Goal: Task Accomplishment & Management: Complete application form

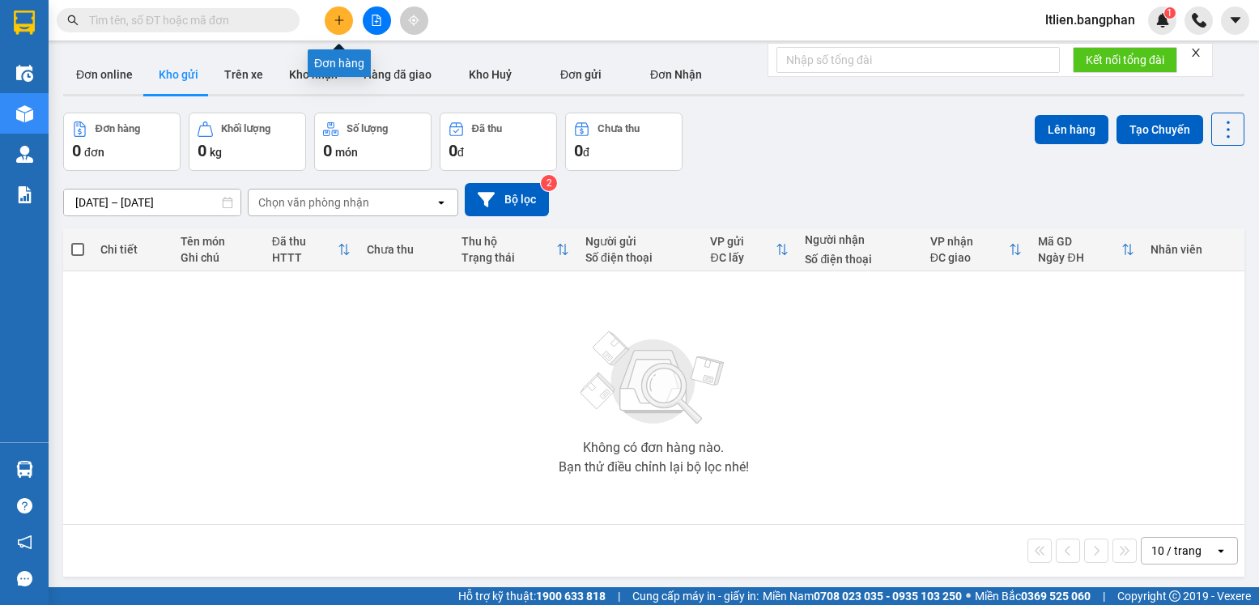
click at [338, 27] on button at bounding box center [339, 20] width 28 height 28
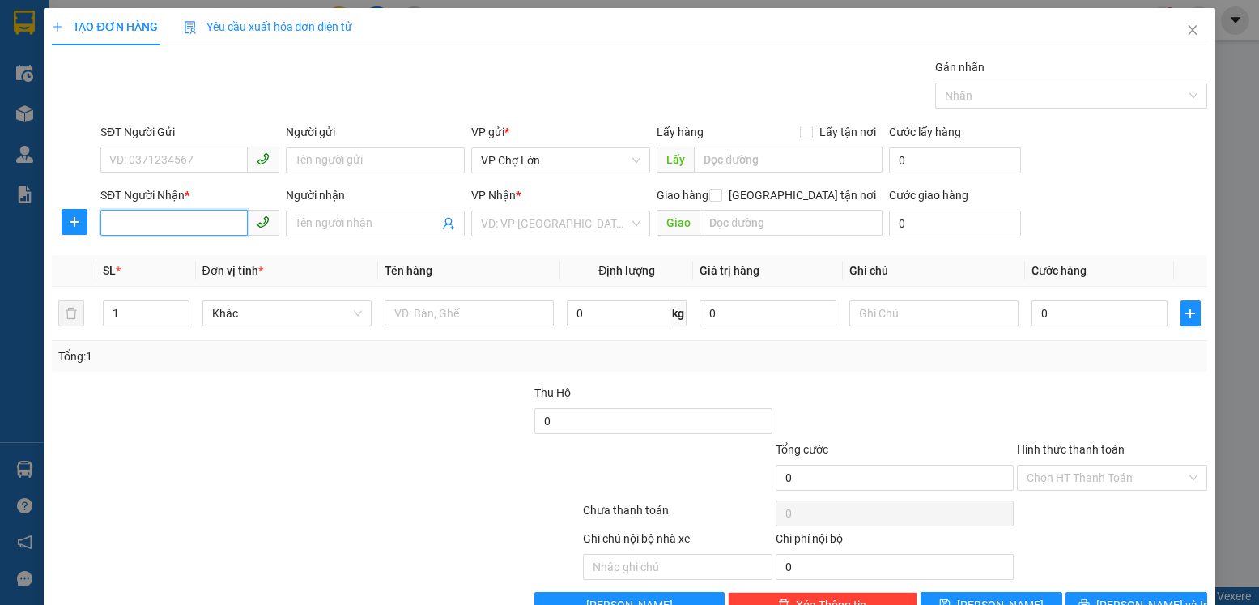
click at [108, 225] on input "SĐT Người Nhận *" at bounding box center [173, 223] width 147 height 26
type input "0849910"
